Goal: Task Accomplishment & Management: Use online tool/utility

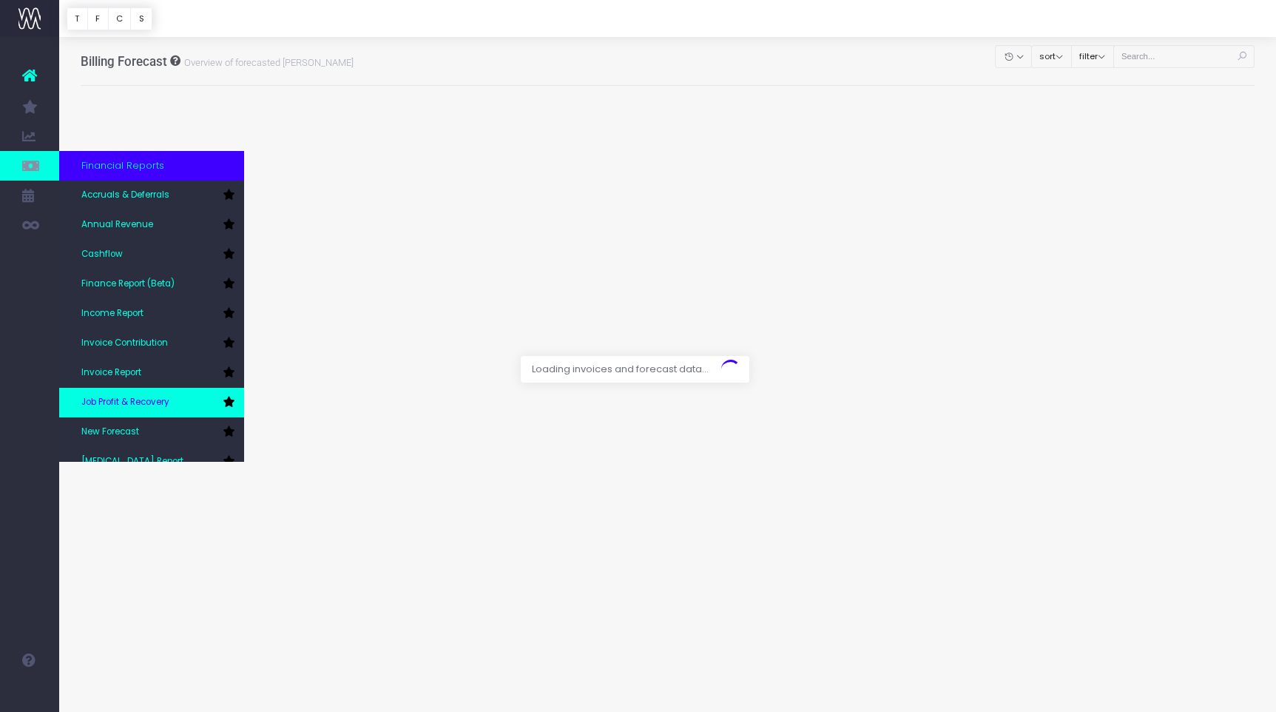
drag, startPoint x: 130, startPoint y: 418, endPoint x: 147, endPoint y: 413, distance: 17.6
click at [130, 418] on link "New Forecast" at bounding box center [151, 432] width 185 height 30
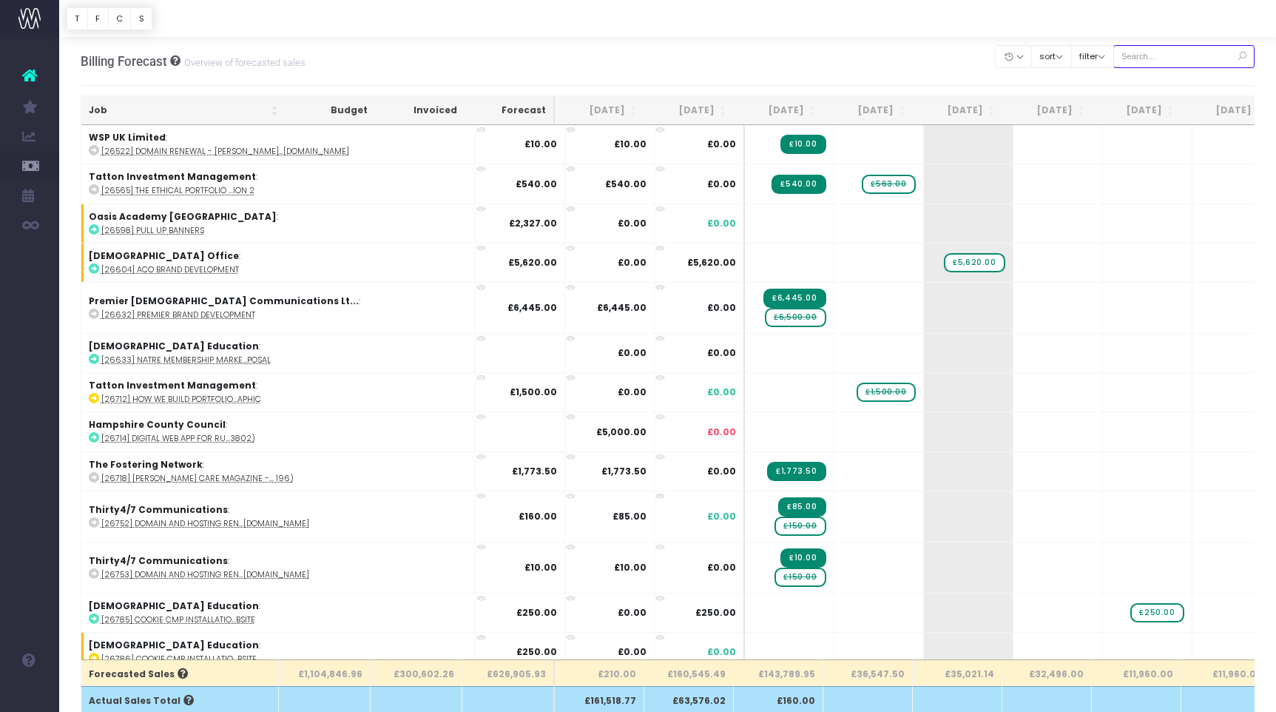
click at [1153, 58] on input "text" at bounding box center [1184, 56] width 142 height 23
paste input "Kumusta"
type input "Kumusta"
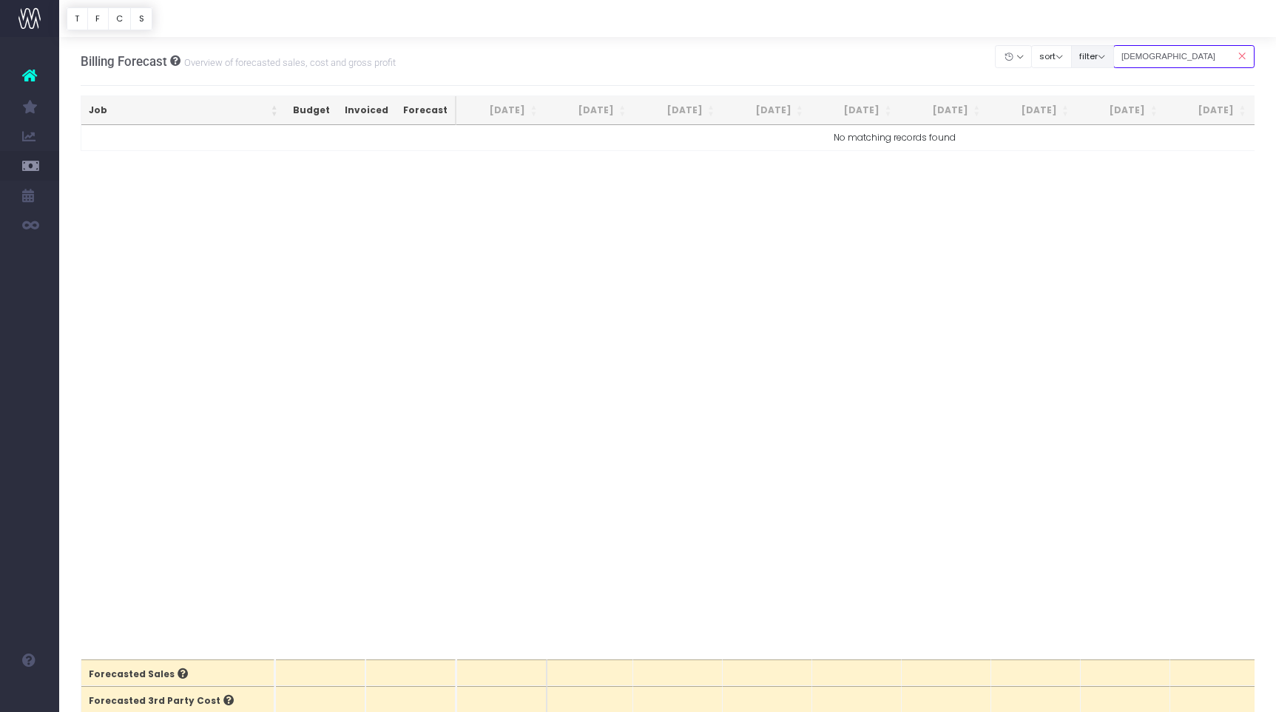
drag, startPoint x: 1149, startPoint y: 57, endPoint x: 1127, endPoint y: 58, distance: 22.2
click at [1118, 58] on div "Clear Filters Hide Aug 2025 Sep 2025 Oct 2025 Nov 2025 Dec 2025 Jan 2026 Feb 20…" at bounding box center [1125, 56] width 259 height 30
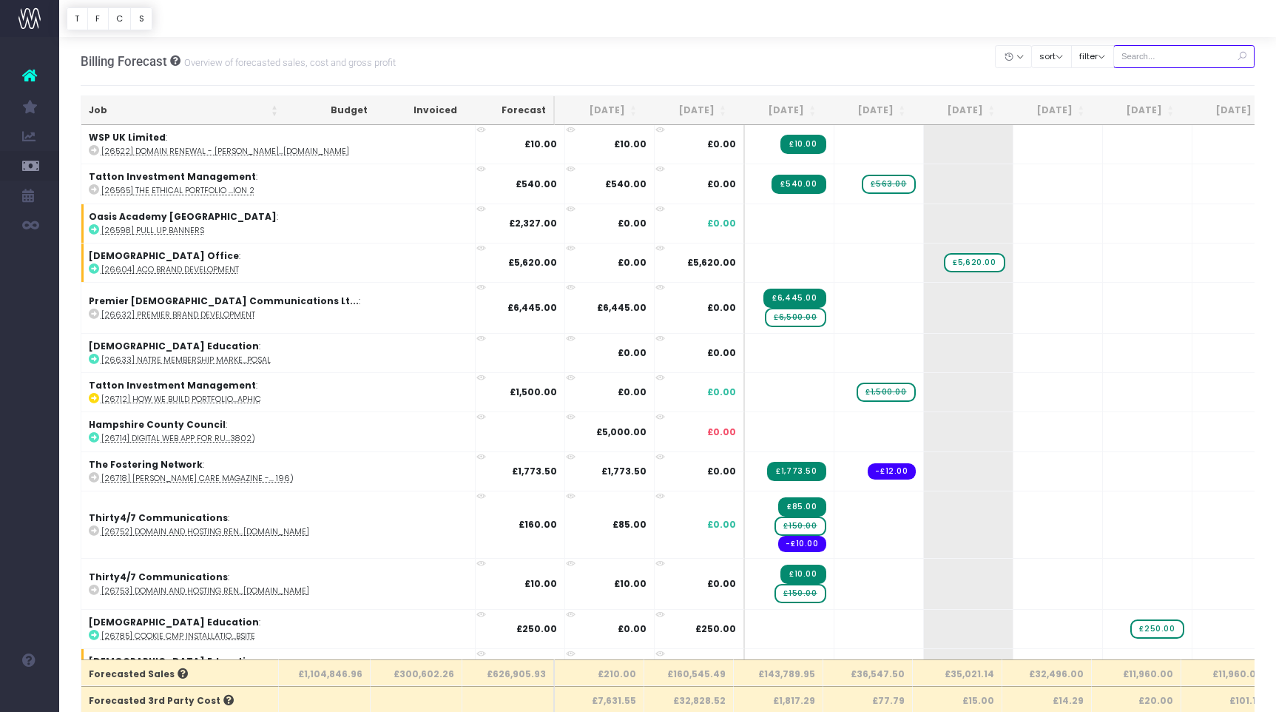
click at [1156, 53] on input "text" at bounding box center [1184, 56] width 142 height 23
paste input "28935"
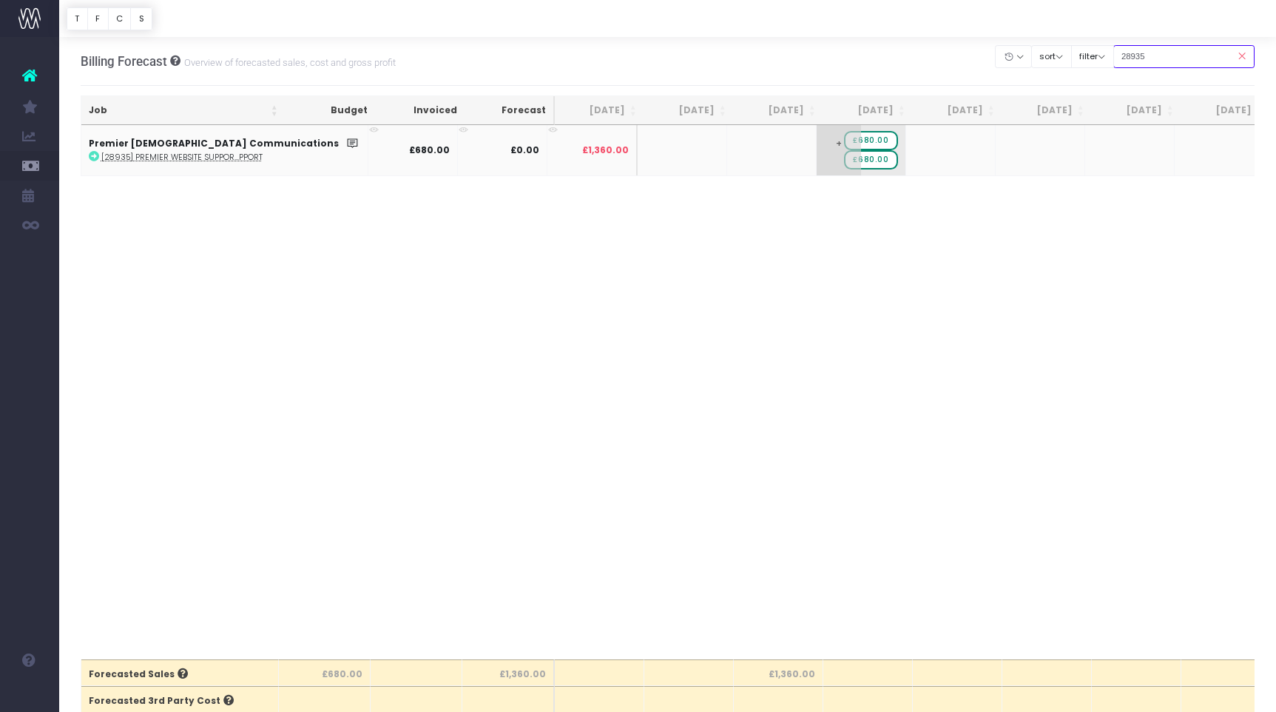
type input "28935"
click at [844, 162] on span "£680.00" at bounding box center [870, 159] width 53 height 19
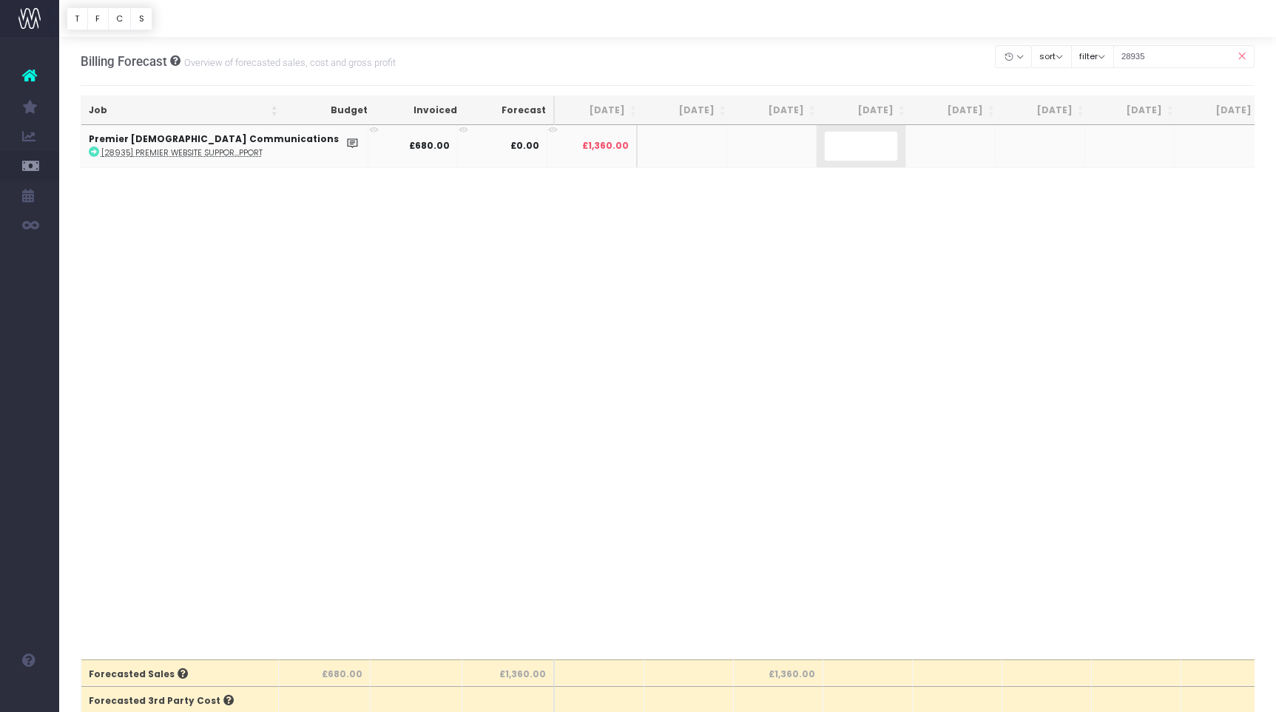
click at [775, 185] on body "Oh my... this is bad. [PERSON_NAME] wasn't able to load this page. Please conta…" at bounding box center [638, 356] width 1276 height 712
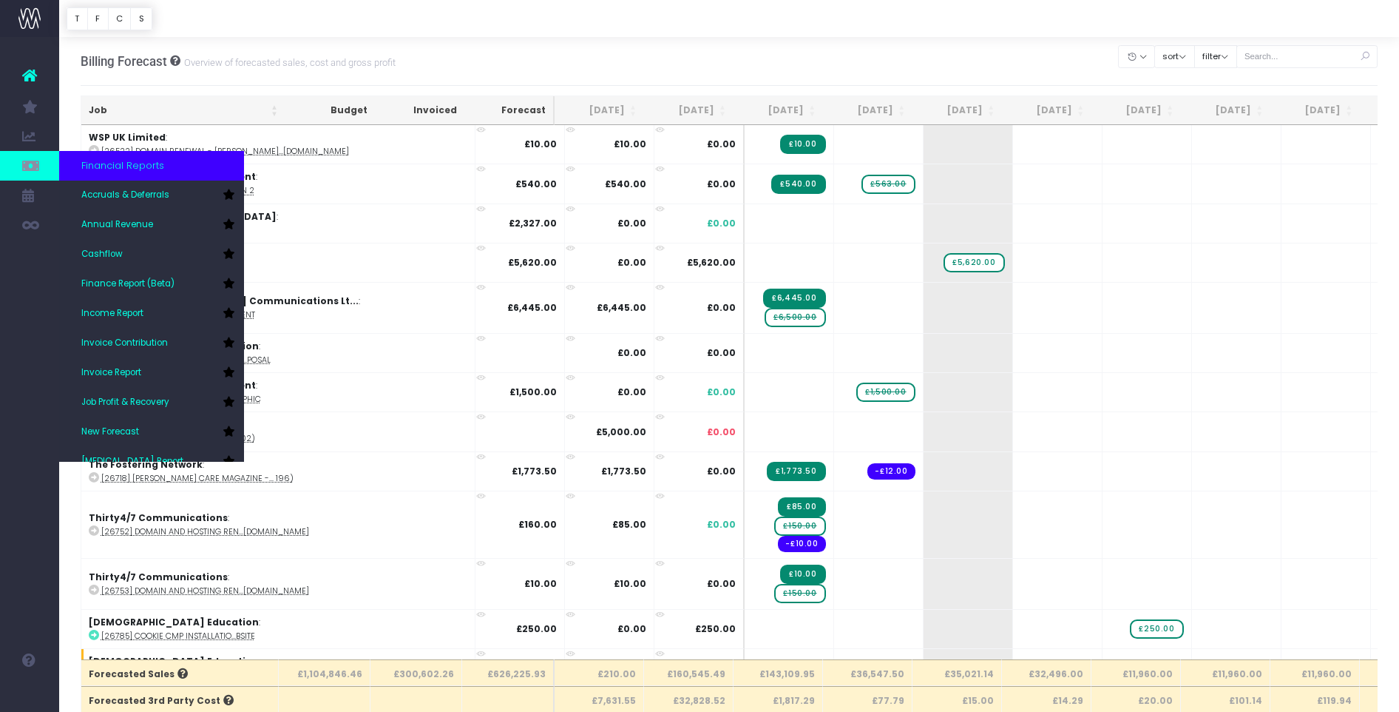
click at [32, 166] on icon at bounding box center [29, 166] width 15 height 16
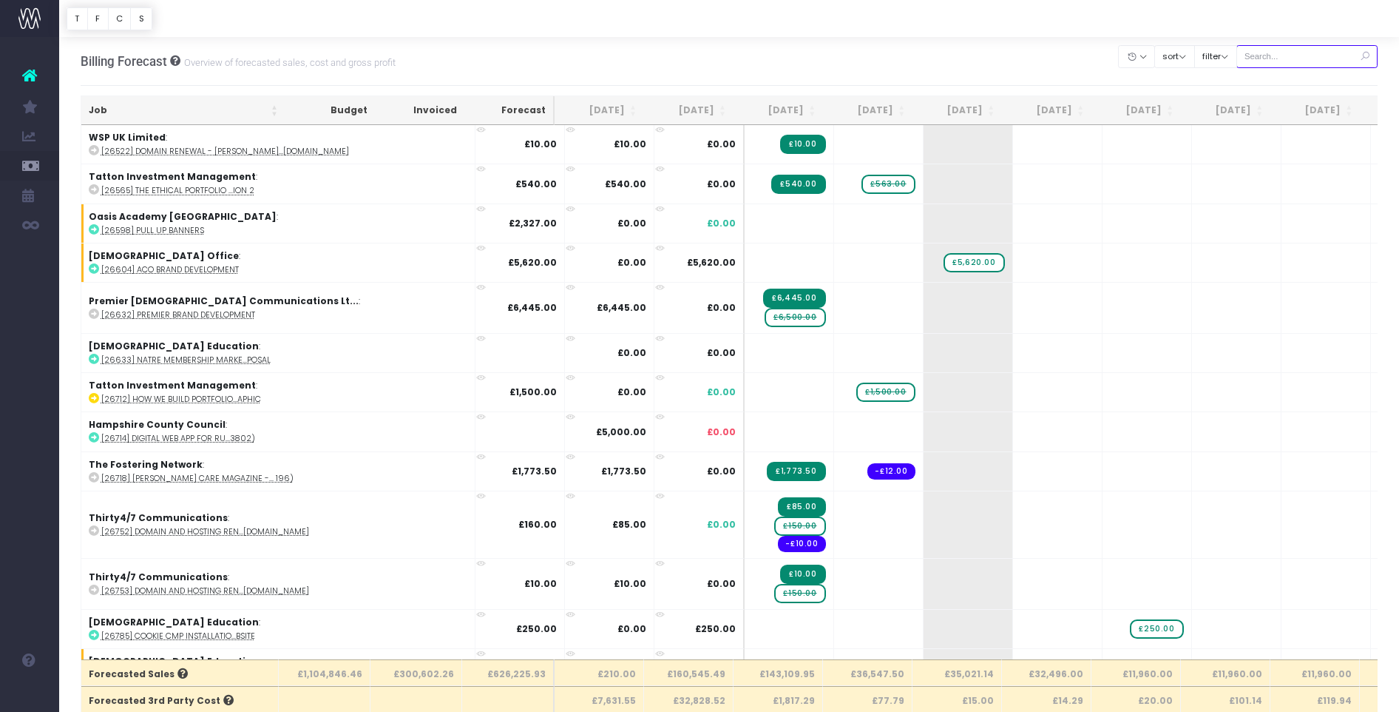
click at [1306, 58] on input "text" at bounding box center [1308, 56] width 142 height 23
paste input "28931"
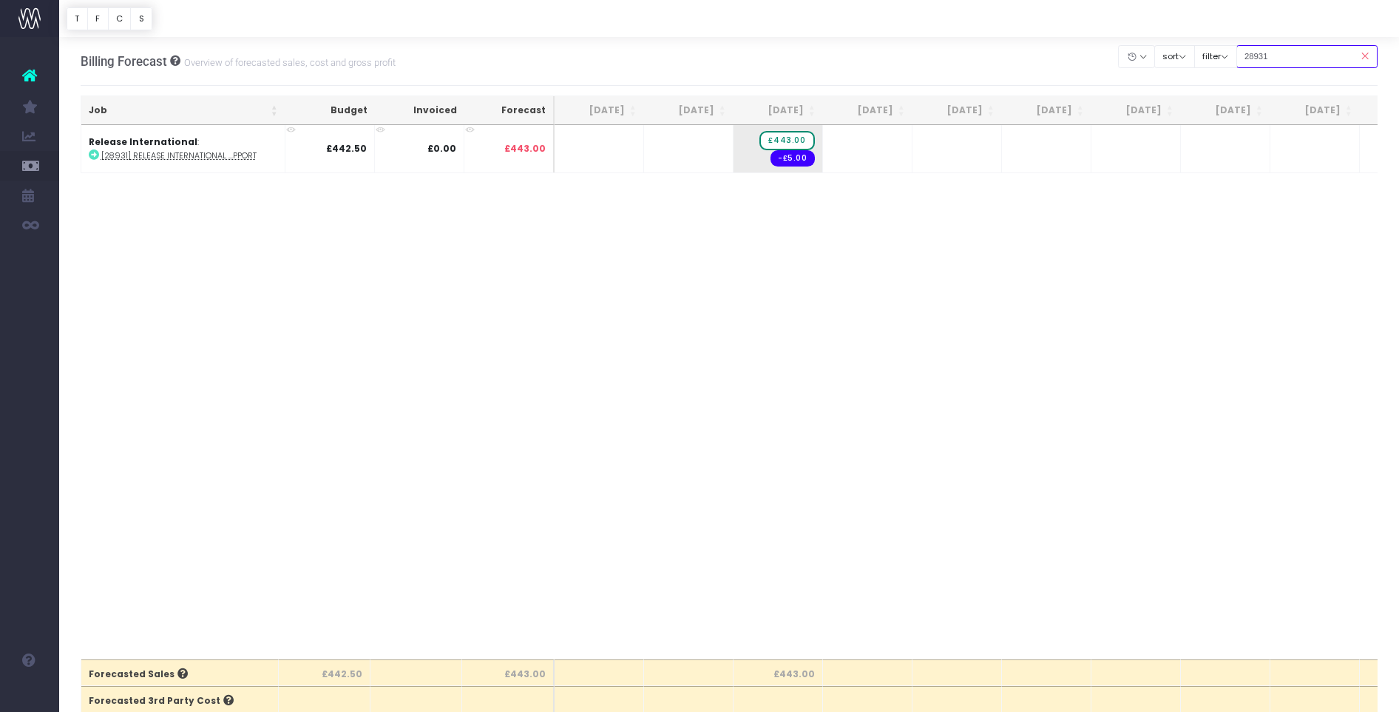
type input "28931"
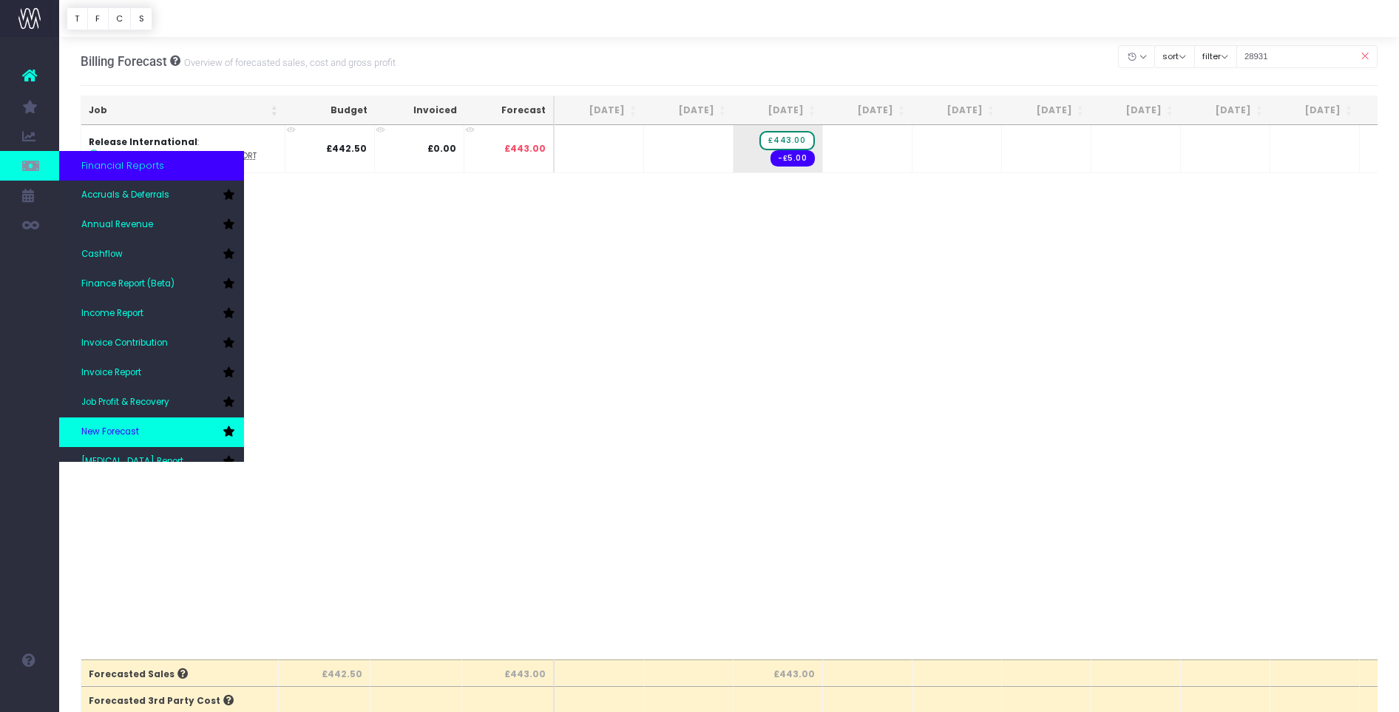
click at [138, 427] on span "New Forecast" at bounding box center [110, 431] width 58 height 13
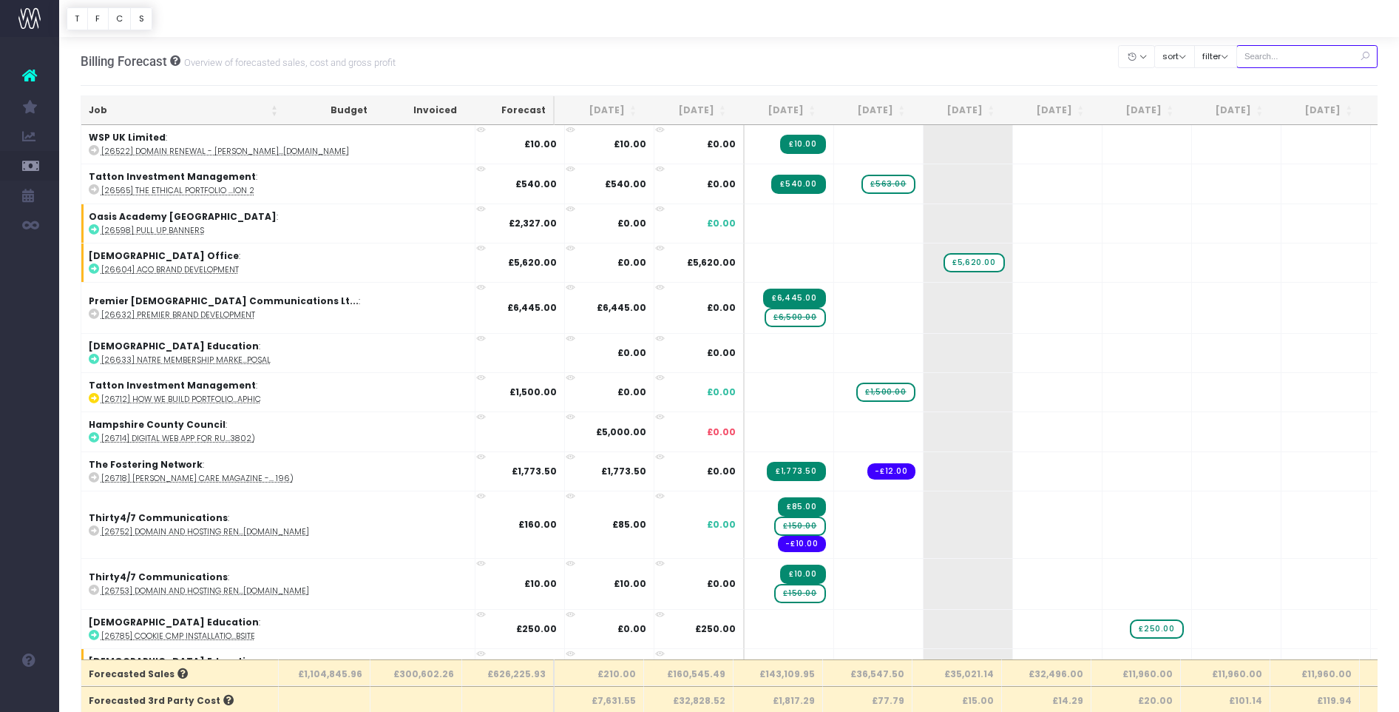
click at [1306, 60] on input "text" at bounding box center [1308, 56] width 142 height 23
paste input "29058"
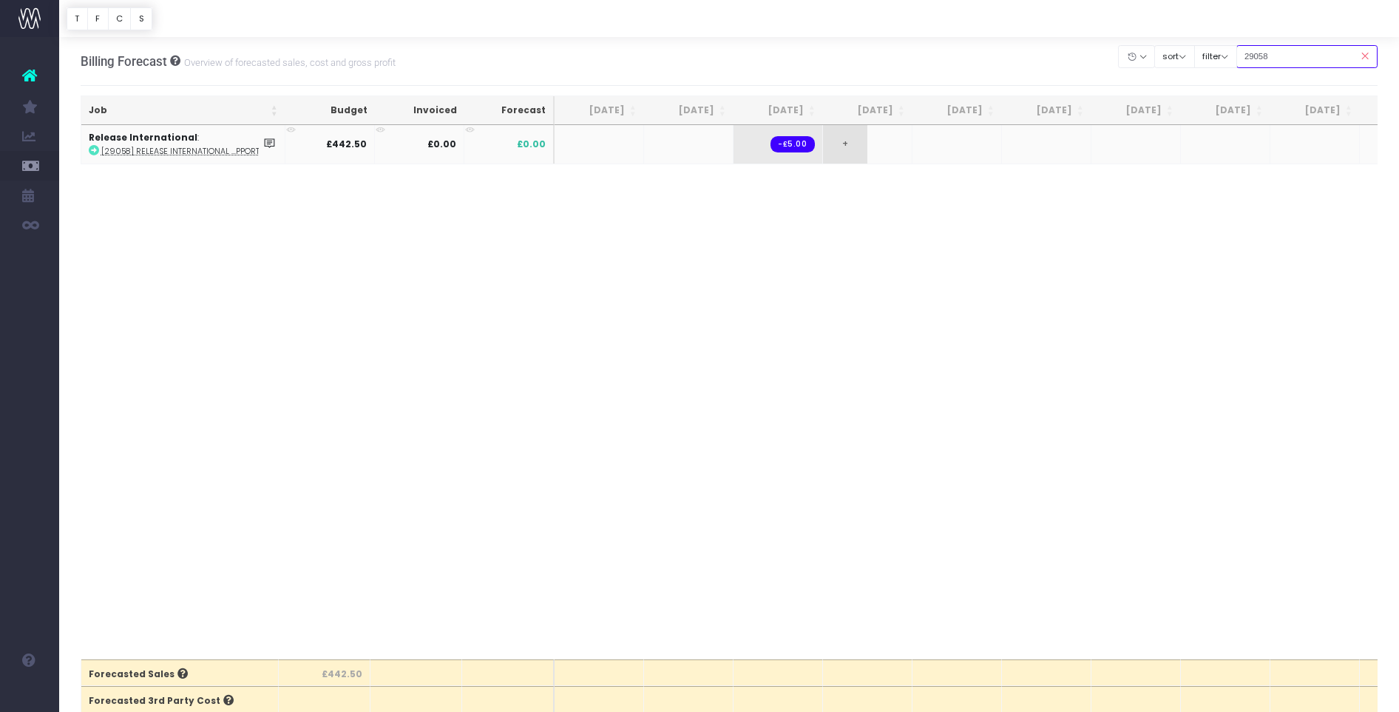
type input "29058"
click at [854, 151] on span "+" at bounding box center [845, 144] width 44 height 38
drag, startPoint x: 863, startPoint y: 225, endPoint x: 864, endPoint y: 234, distance: 8.9
click at [864, 226] on body "Oh my... this is bad. [PERSON_NAME] wasn't able to load this page. Please conta…" at bounding box center [699, 356] width 1399 height 712
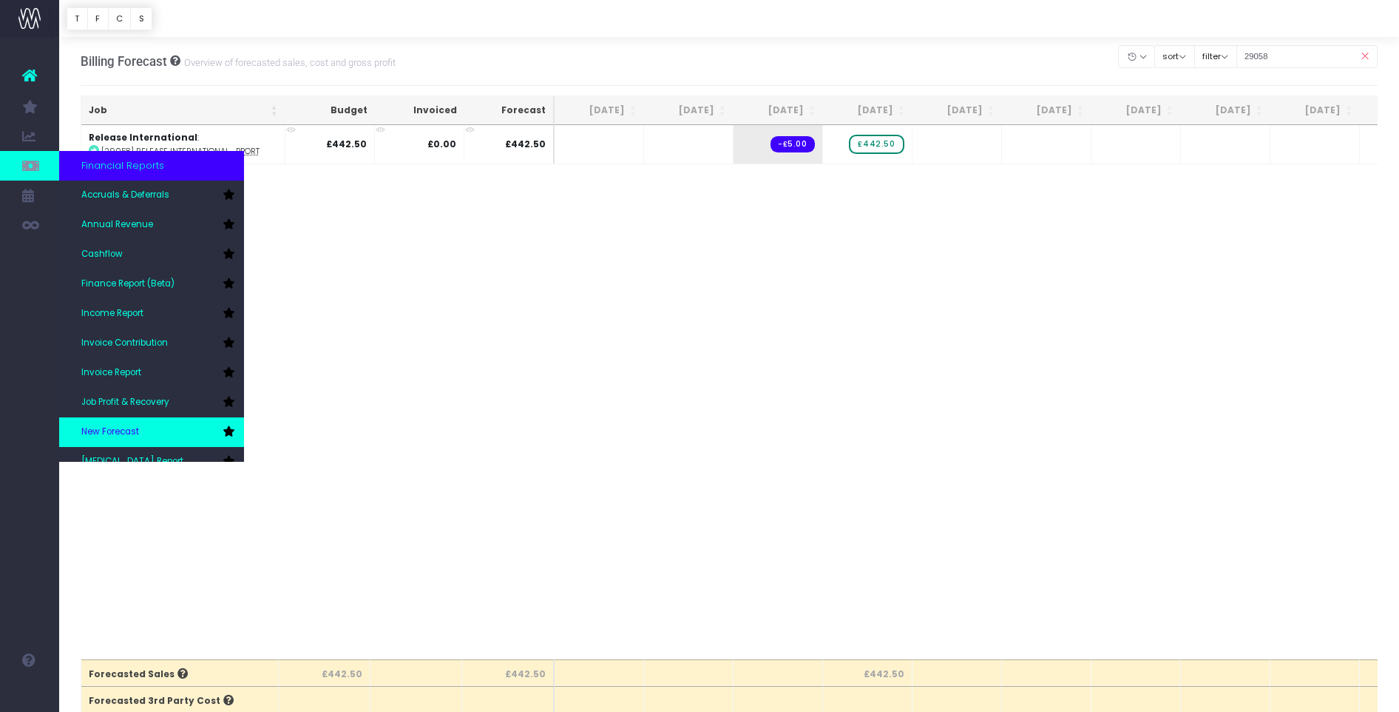
click at [153, 433] on link "New Forecast" at bounding box center [151, 432] width 185 height 30
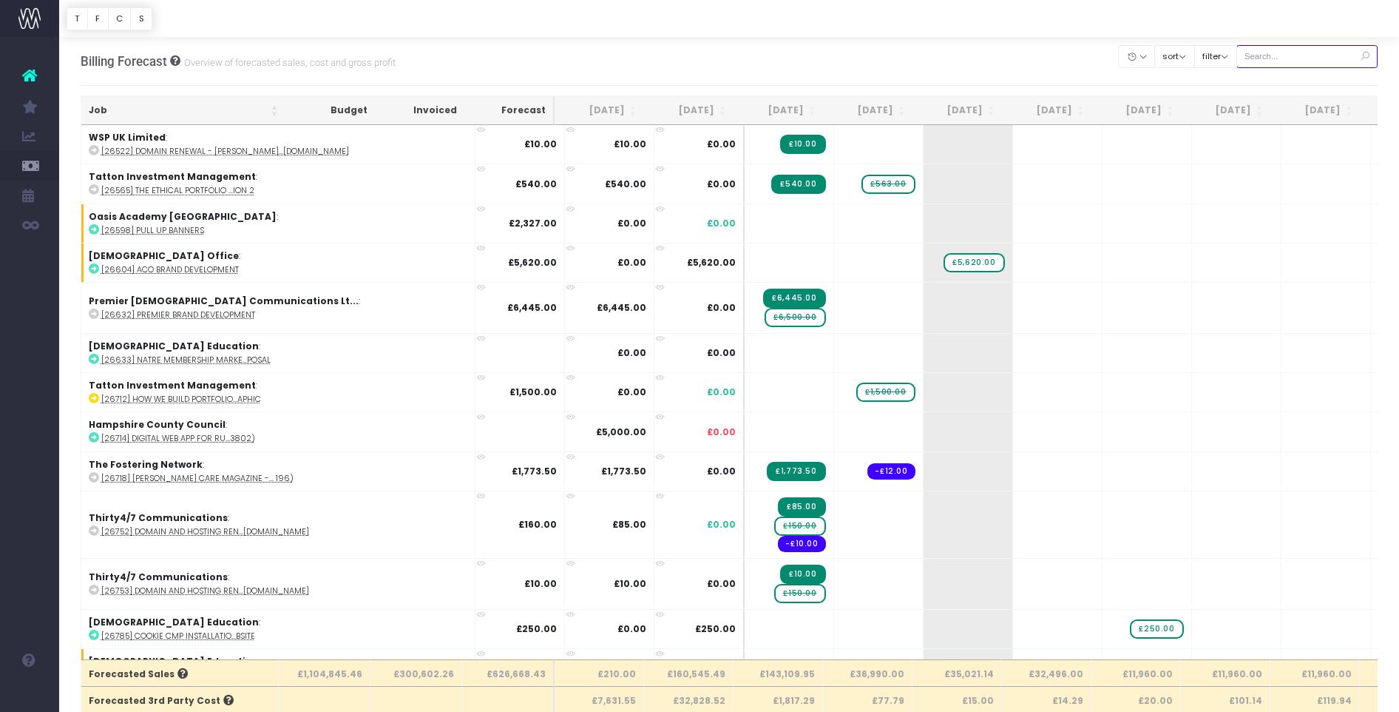
click at [1267, 57] on input "text" at bounding box center [1308, 56] width 142 height 23
type input "v"
click at [1295, 64] on input "text" at bounding box center [1308, 56] width 142 height 23
paste input "29059"
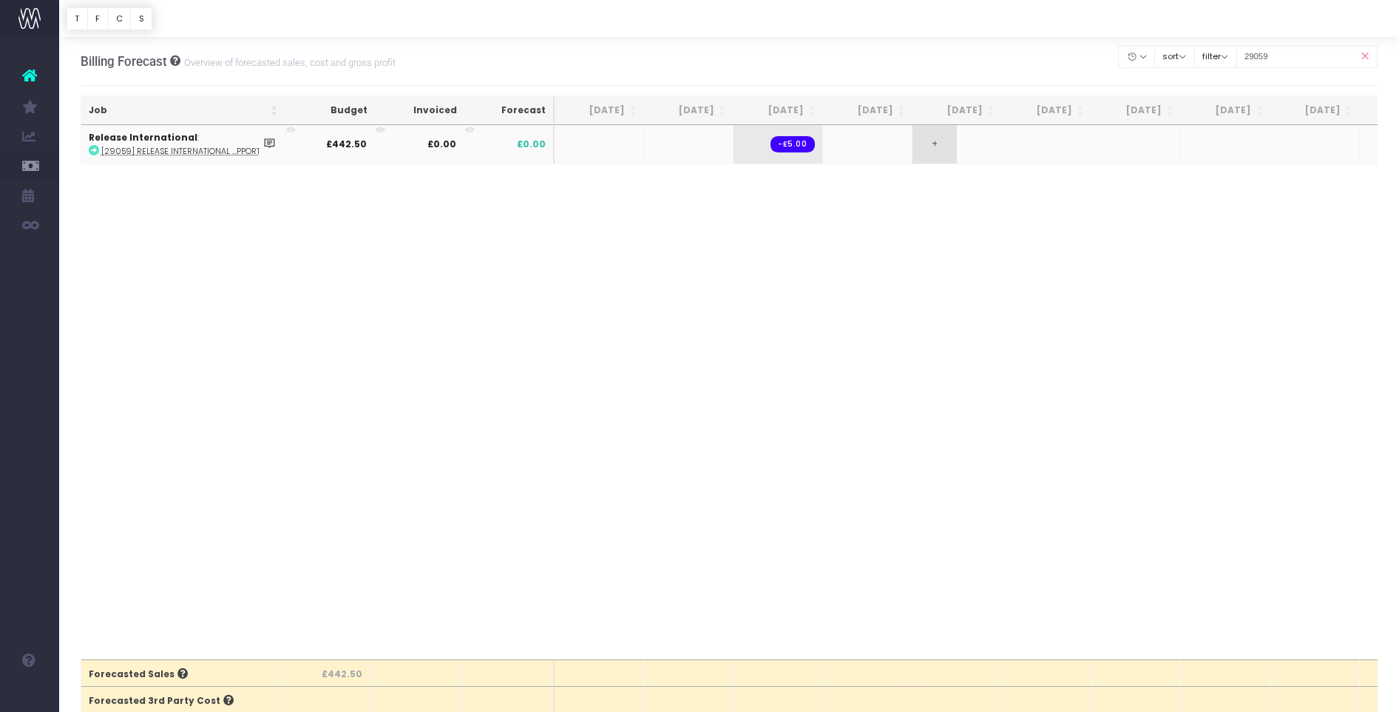
click at [950, 147] on span "+" at bounding box center [935, 144] width 44 height 38
click at [714, 217] on body "Oh my... this is bad. [PERSON_NAME] wasn't able to load this page. Please conta…" at bounding box center [699, 356] width 1399 height 712
drag, startPoint x: 1294, startPoint y: 58, endPoint x: 1240, endPoint y: 59, distance: 54.0
click at [1240, 59] on div "Clear Filters Hide Aug 2025 Sep 2025 Oct 2025 Nov 2025 Dec 2025 Jan 2026 Feb 20…" at bounding box center [1243, 56] width 259 height 30
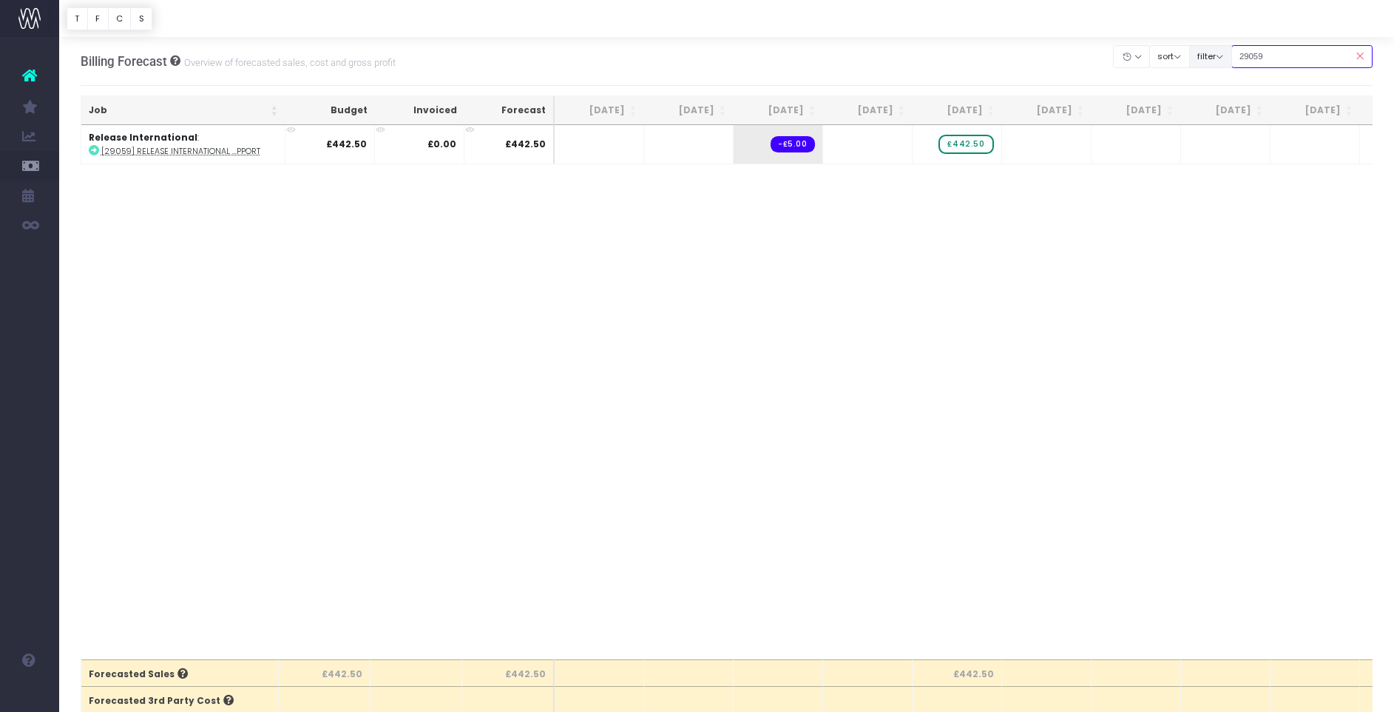
paste input "8933"
drag, startPoint x: 1250, startPoint y: 55, endPoint x: 1240, endPoint y: 55, distance: 9.6
click at [1241, 55] on div "Clear Filters Hide Aug 2025 Sep 2025 Oct 2025 Nov 2025 Dec 2025 Jan 2026 Feb 20…" at bounding box center [1243, 56] width 259 height 30
paste input "9060"
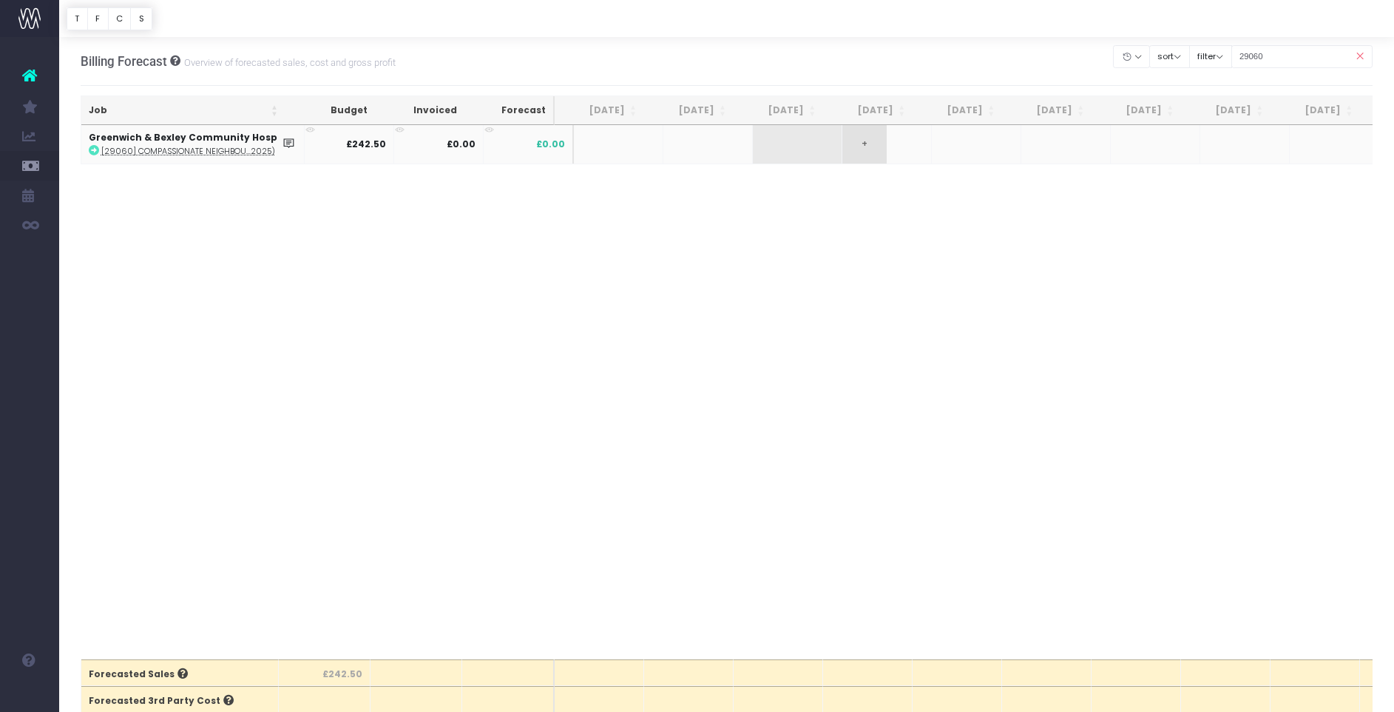
click at [852, 154] on span "+" at bounding box center [864, 144] width 44 height 38
click at [591, 227] on body "Oh my... this is bad. [PERSON_NAME] wasn't able to load this page. Please conta…" at bounding box center [697, 356] width 1394 height 712
drag, startPoint x: 1294, startPoint y: 54, endPoint x: 1265, endPoint y: 61, distance: 29.6
click at [1240, 59] on div "Clear Filters Hide Aug 2025 Sep 2025 Oct 2025 Nov 2025 Dec 2025 Jan 2026 Feb 20…" at bounding box center [1243, 56] width 259 height 30
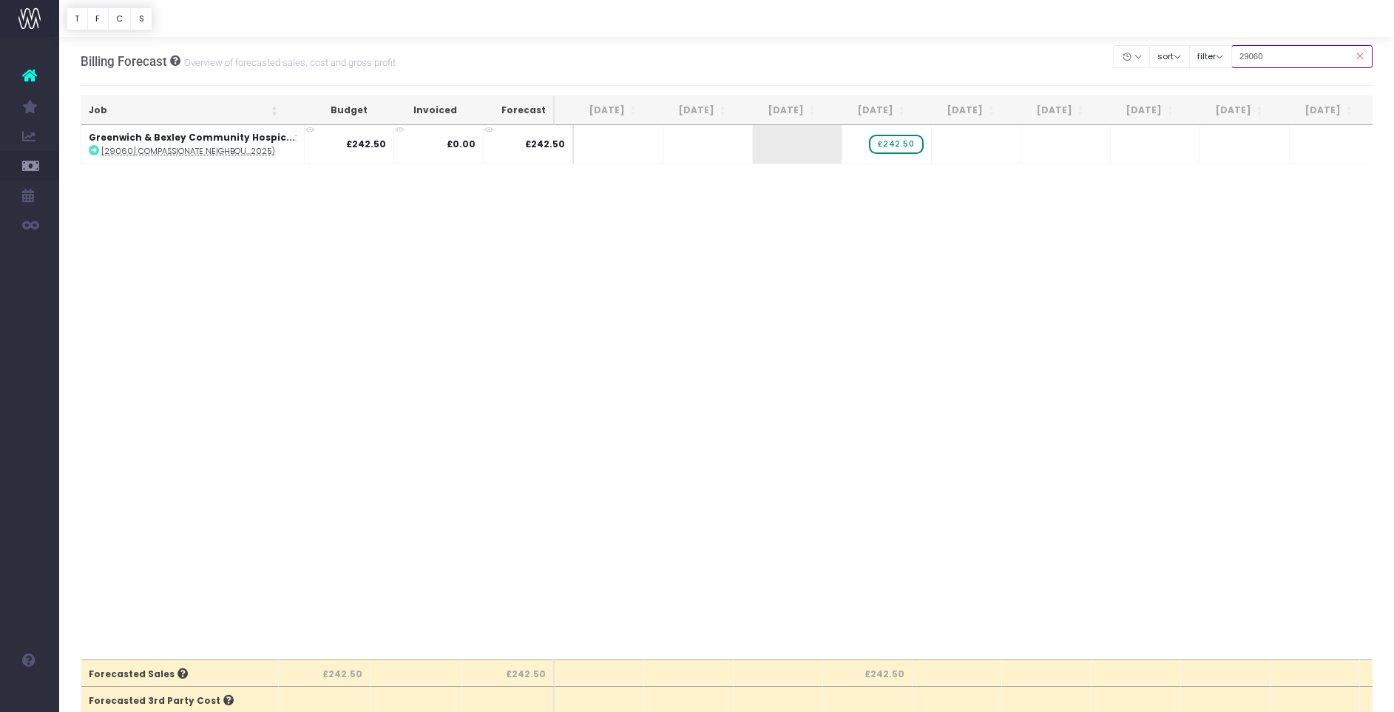
paste input "1"
type input "29061"
click at [948, 149] on span "+" at bounding box center [954, 144] width 44 height 38
drag, startPoint x: 948, startPoint y: 149, endPoint x: 953, endPoint y: 163, distance: 14.7
click at [949, 149] on span "+" at bounding box center [954, 144] width 44 height 38
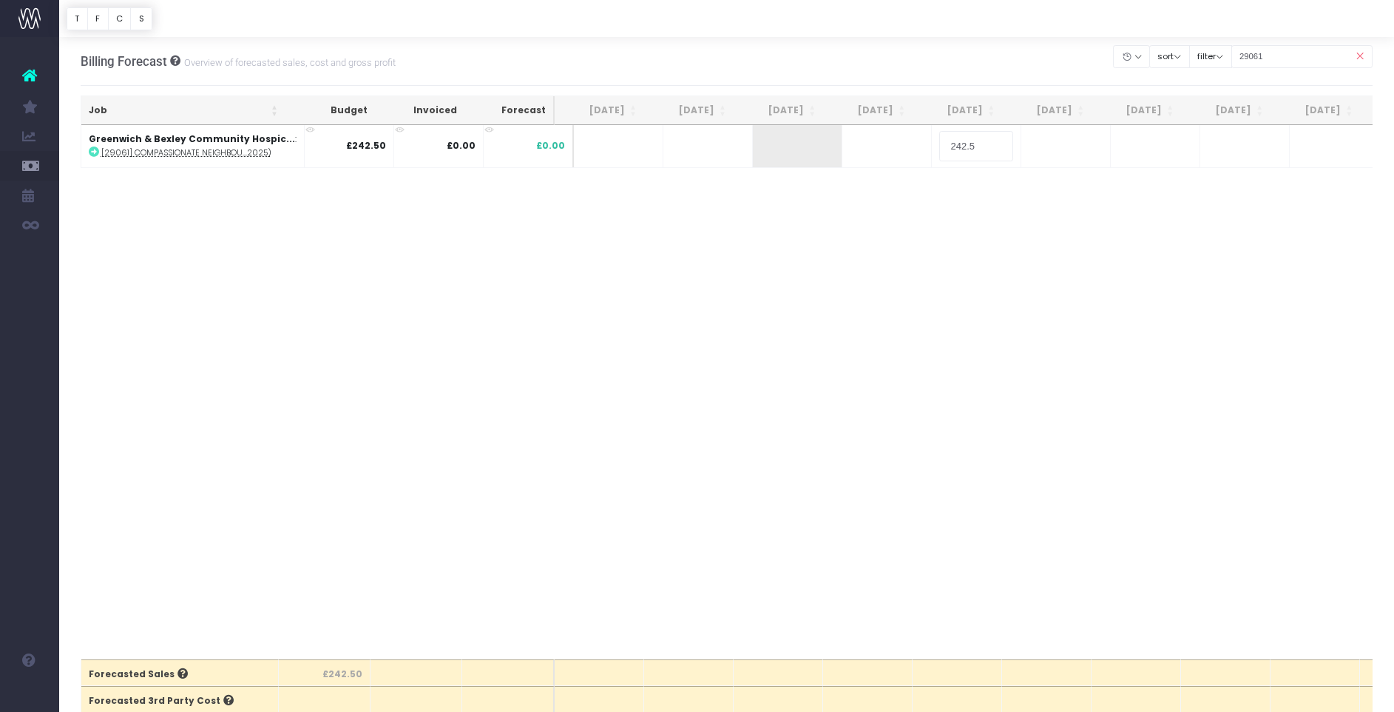
click at [877, 240] on body "Oh my... this is bad. [PERSON_NAME] wasn't able to load this page. Please conta…" at bounding box center [697, 356] width 1394 height 712
